Goal: Register for event/course

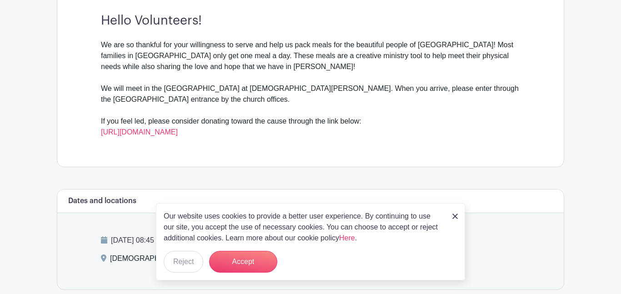
scroll to position [272, 0]
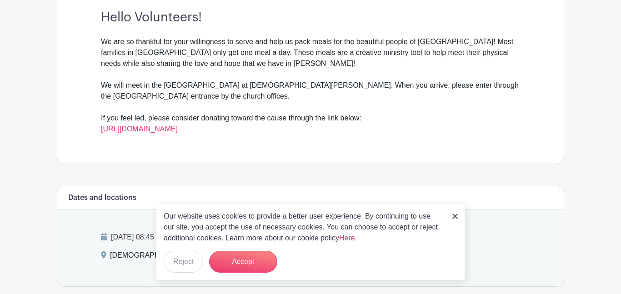
click at [458, 215] on div "Our website uses cookies to provide a better user experience. By continuing to …" at bounding box center [310, 241] width 309 height 77
click at [456, 217] on img at bounding box center [455, 216] width 5 height 5
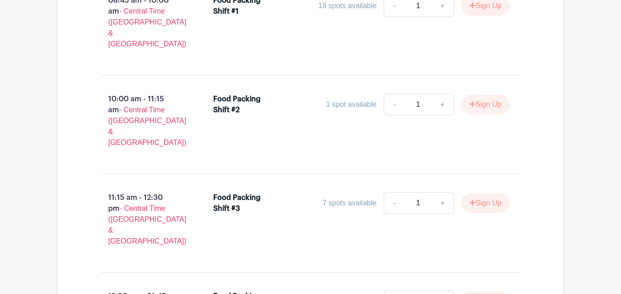
scroll to position [643, 0]
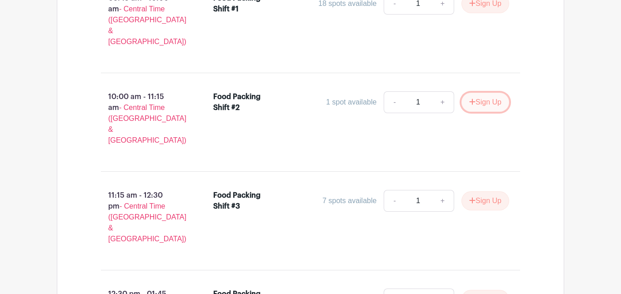
click at [489, 93] on button "Sign Up" at bounding box center [486, 102] width 48 height 19
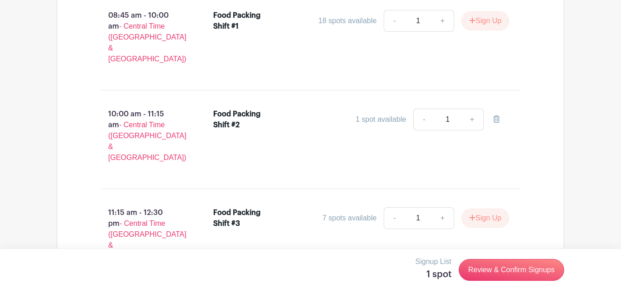
scroll to position [625, 0]
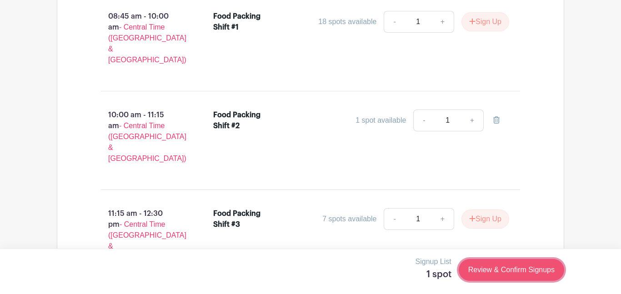
click at [513, 277] on link "Review & Confirm Signups" at bounding box center [512, 270] width 106 height 22
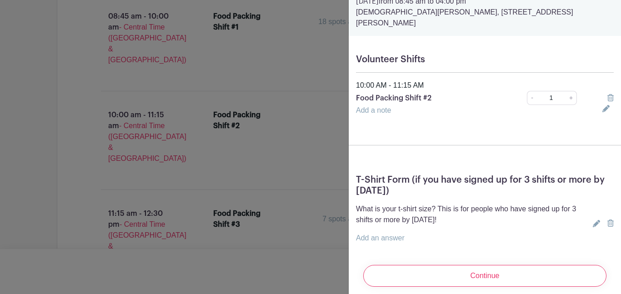
scroll to position [48, 0]
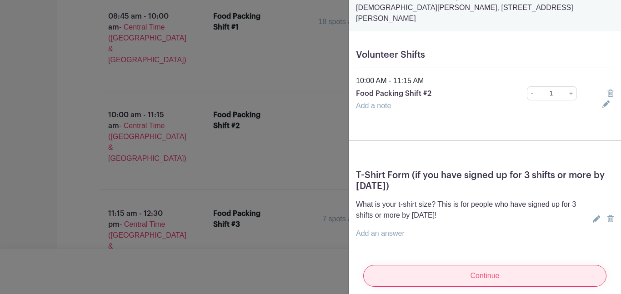
click at [515, 272] on input "Continue" at bounding box center [484, 276] width 243 height 22
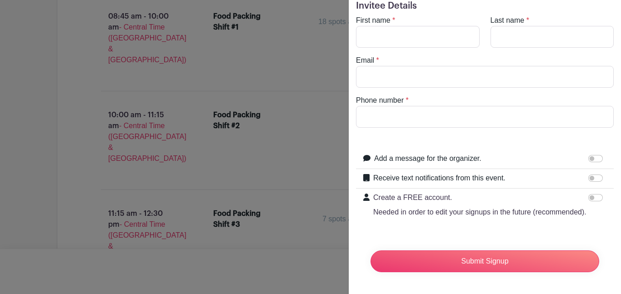
scroll to position [35, 0]
click at [443, 46] on input "First name" at bounding box center [418, 37] width 124 height 22
type input "Larina"
click at [564, 38] on input "Last name" at bounding box center [553, 37] width 124 height 22
type input "Young"
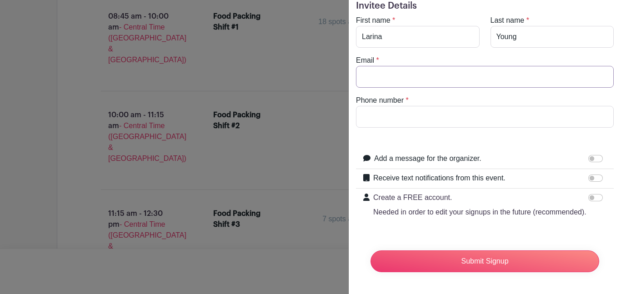
click at [469, 79] on input "Email" at bounding box center [485, 77] width 258 height 22
type input "[EMAIL_ADDRESS][DOMAIN_NAME]"
click at [429, 111] on input "Phone number" at bounding box center [485, 117] width 258 height 22
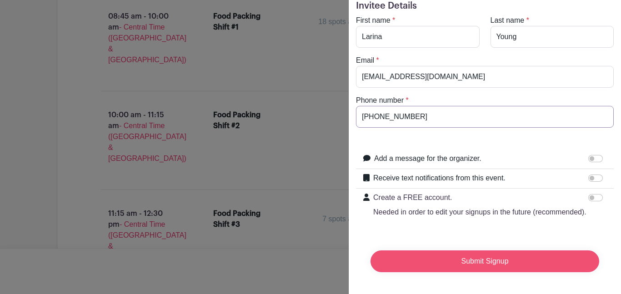
type input "[PHONE_NUMBER]"
click at [523, 265] on input "Submit Signup" at bounding box center [485, 262] width 229 height 22
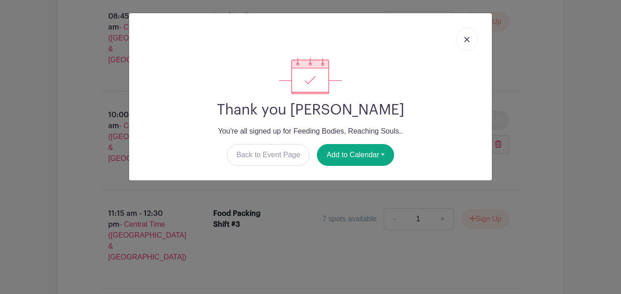
click at [467, 37] on img at bounding box center [466, 39] width 5 height 5
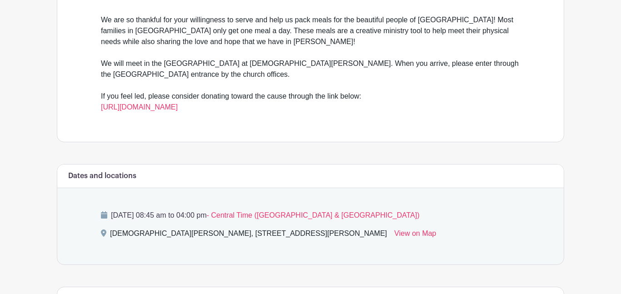
scroll to position [291, 0]
